Goal: Transaction & Acquisition: Purchase product/service

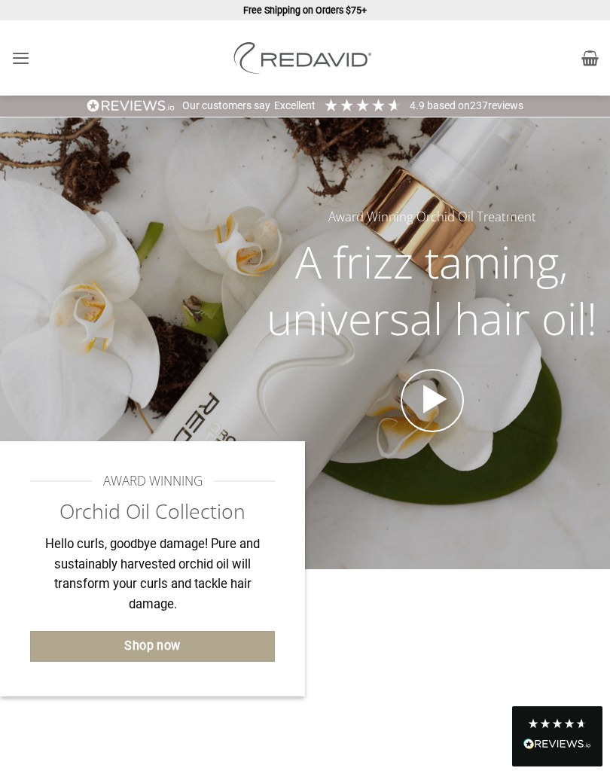
click at [29, 61] on icon "Menu" at bounding box center [20, 58] width 19 height 23
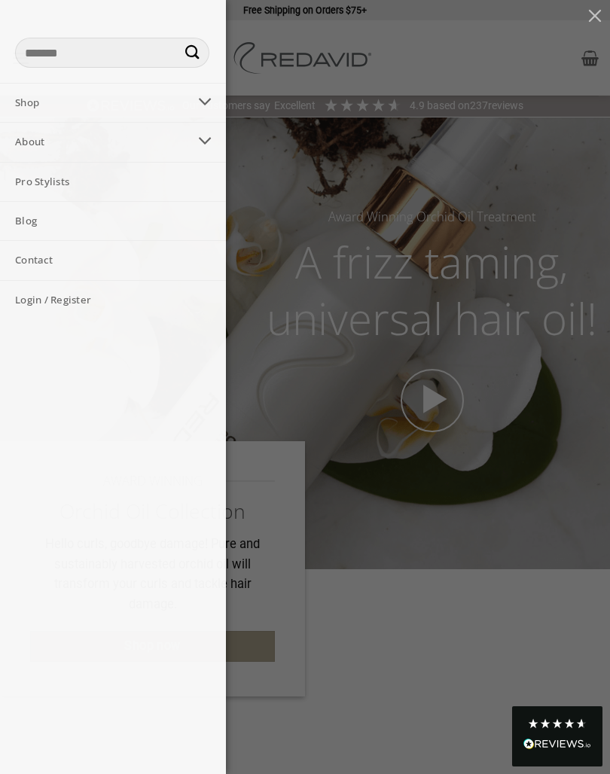
click at [189, 105] on button "Toggle" at bounding box center [205, 103] width 34 height 30
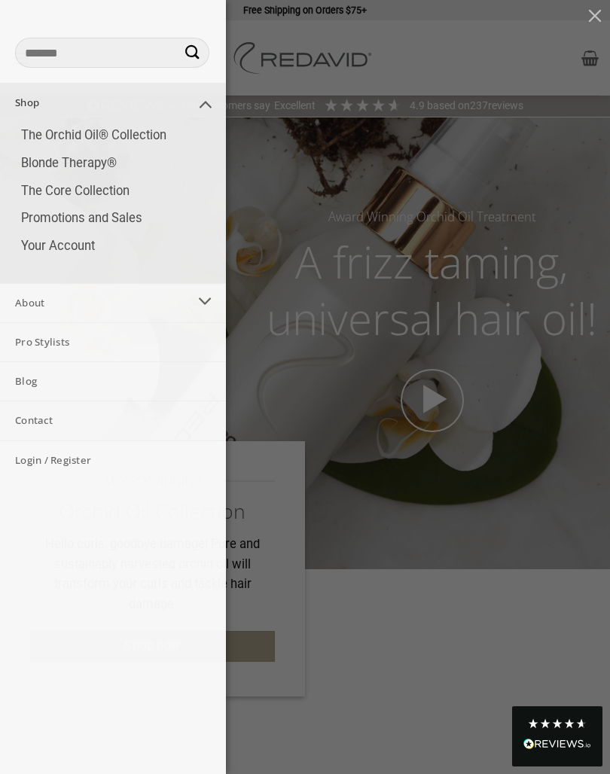
click at [50, 197] on link "The Core Collection" at bounding box center [116, 192] width 220 height 28
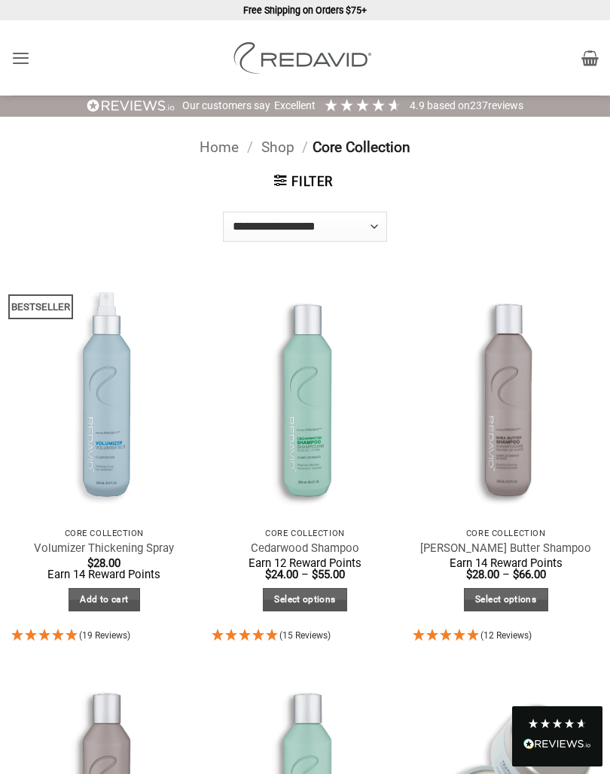
click at [491, 394] on img at bounding box center [506, 395] width 205 height 273
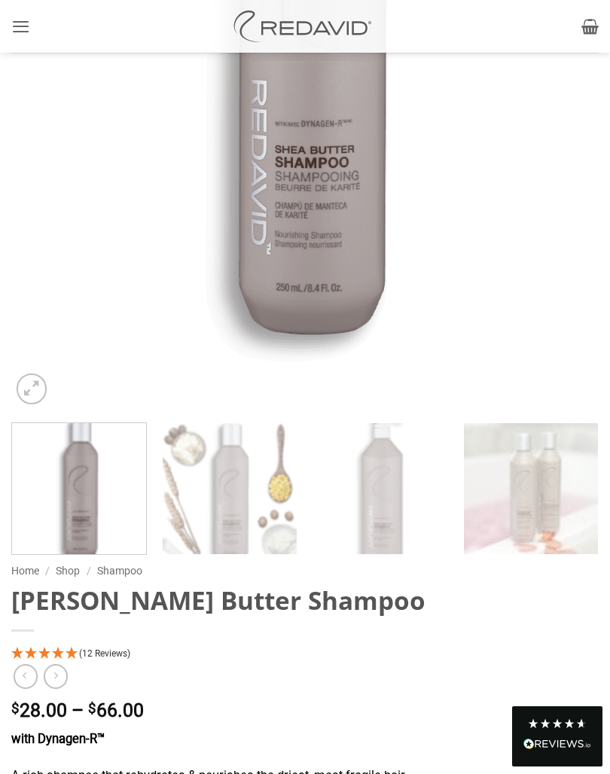
scroll to position [524, 0]
click at [231, 489] on img at bounding box center [230, 490] width 135 height 135
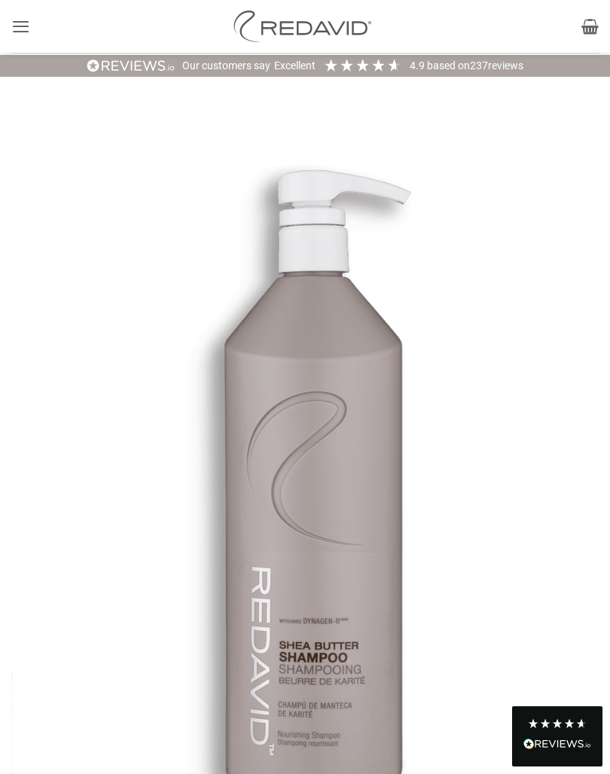
scroll to position [39, 0]
click at [29, 23] on icon "Menu" at bounding box center [20, 26] width 19 height 23
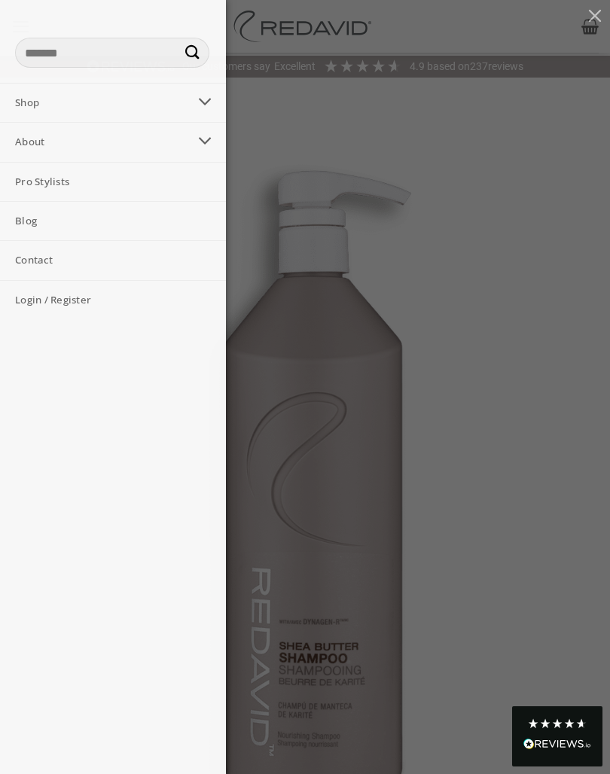
click at [200, 103] on icon "Toggle" at bounding box center [205, 102] width 14 height 26
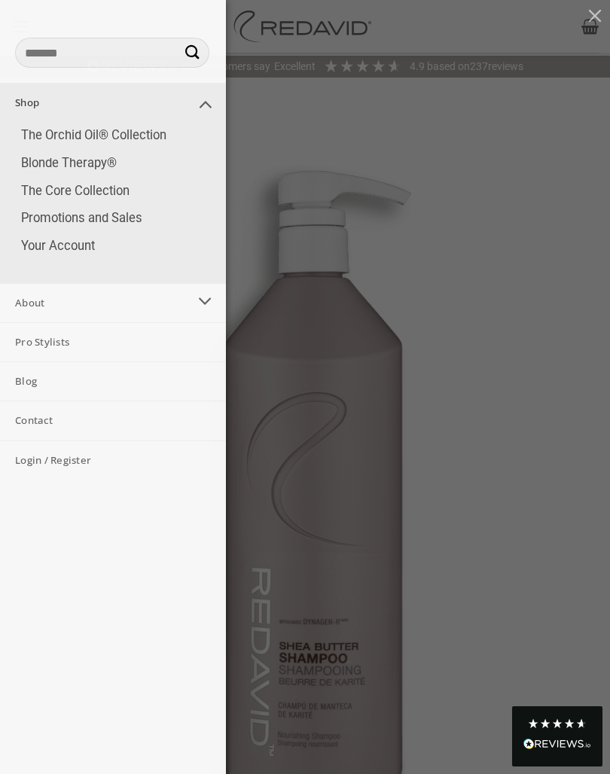
click at [71, 148] on link "The Orchid Oil® Collection" at bounding box center [116, 136] width 220 height 28
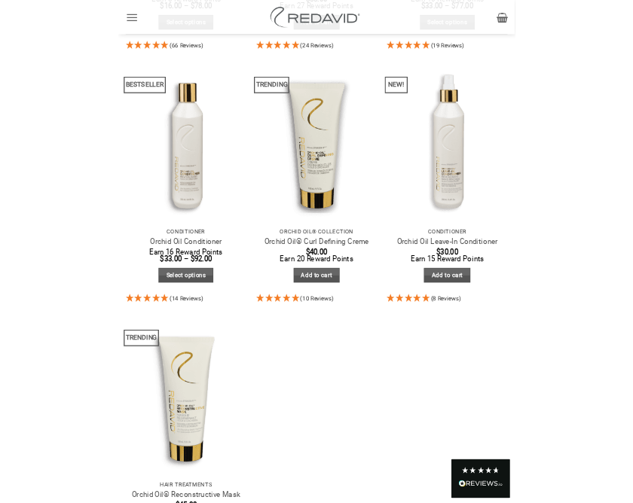
scroll to position [734, 0]
